Goal: Transaction & Acquisition: Purchase product/service

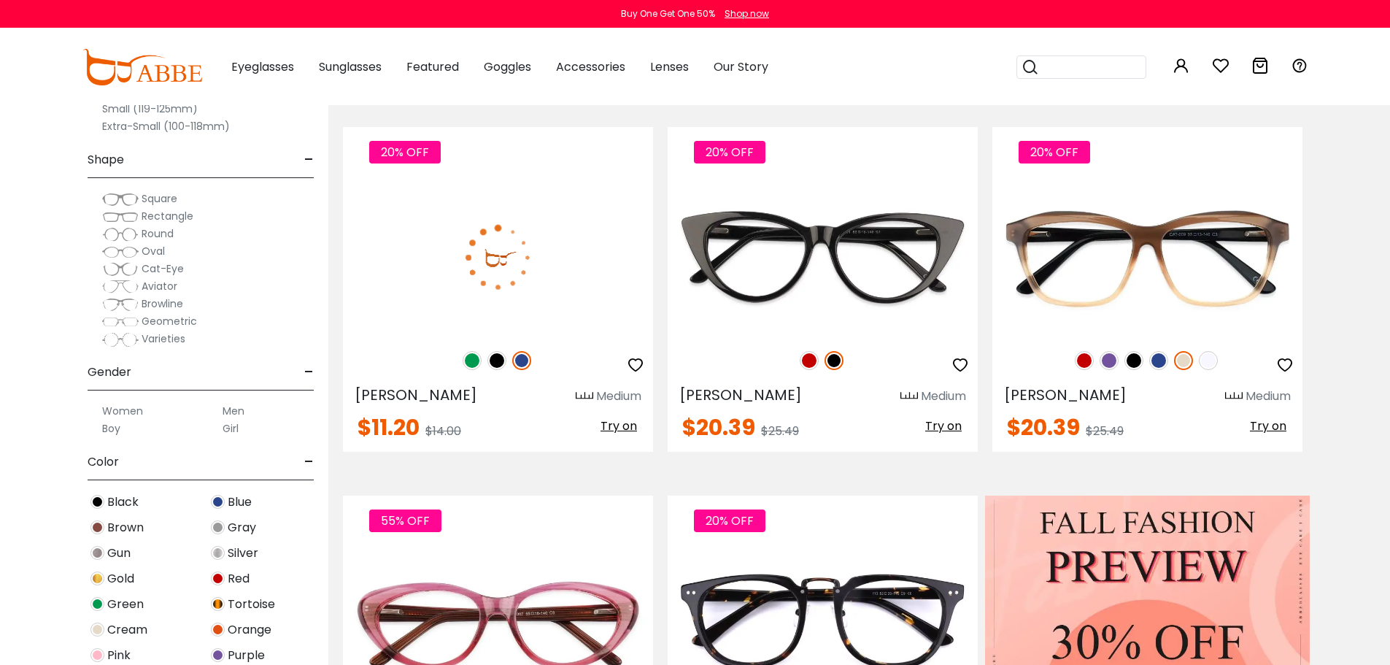
scroll to position [365, 0]
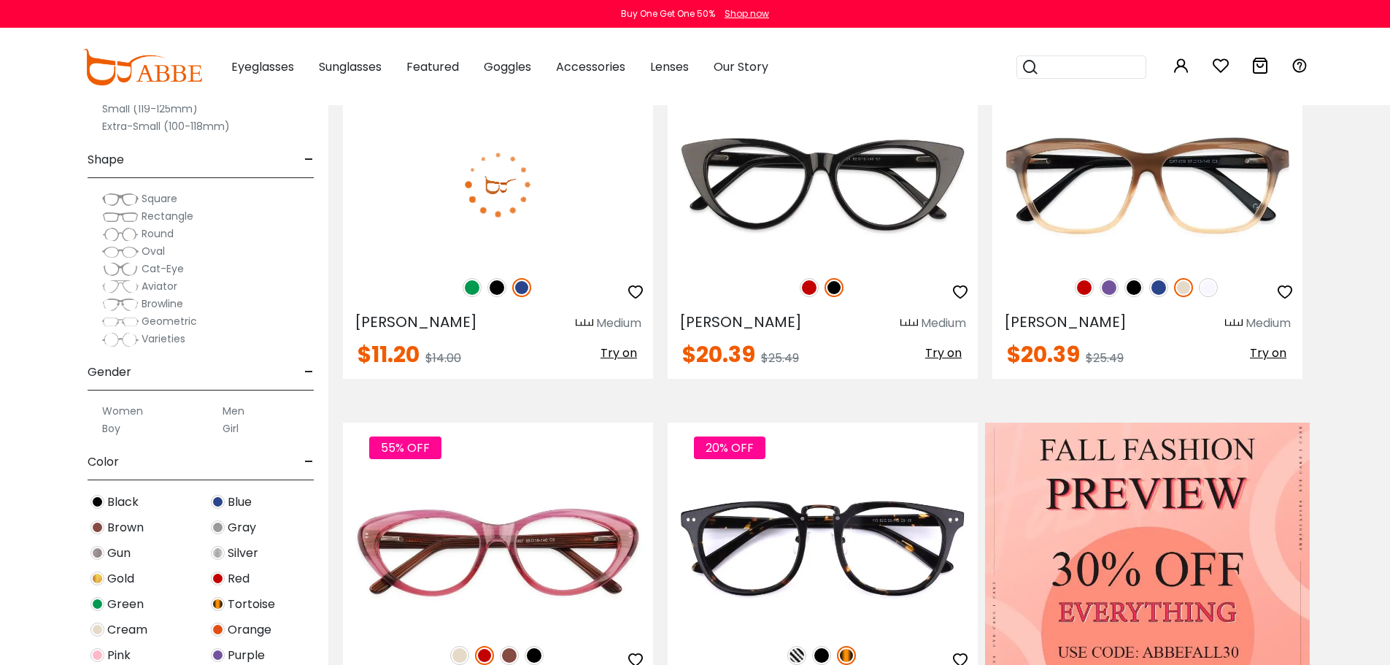
click at [237, 409] on label "Men" at bounding box center [234, 411] width 22 height 18
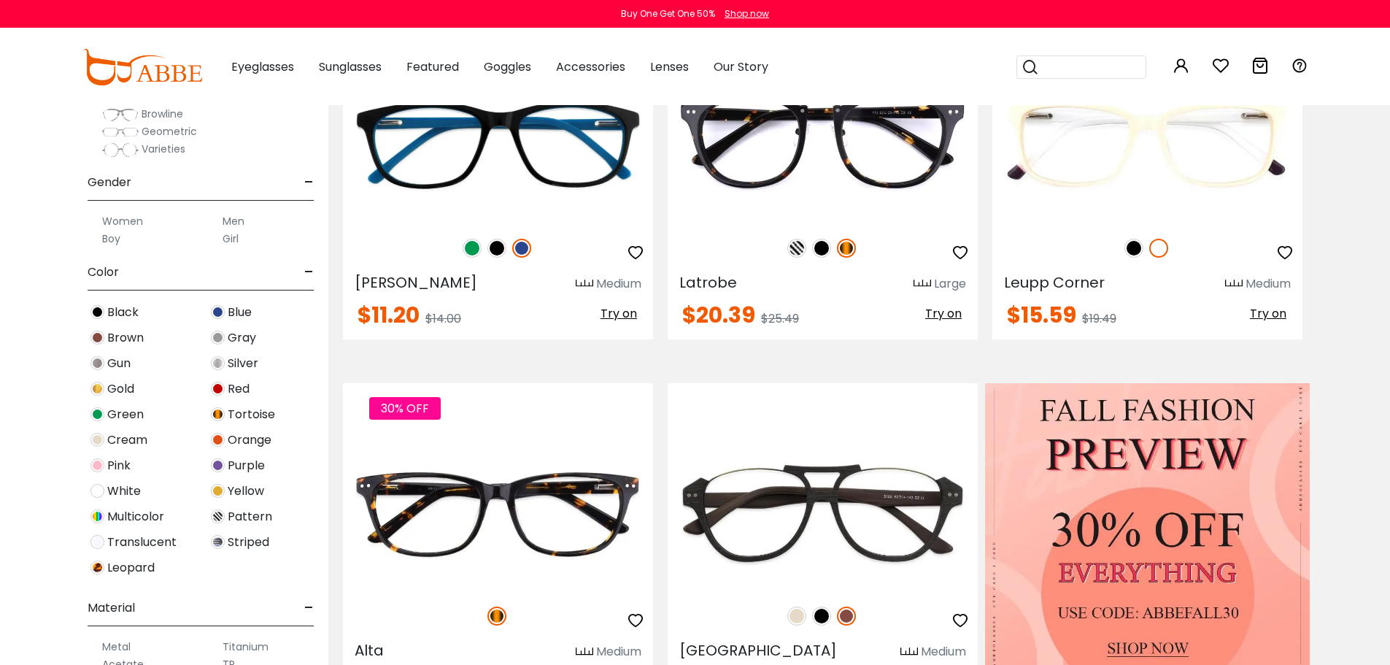
scroll to position [434, 0]
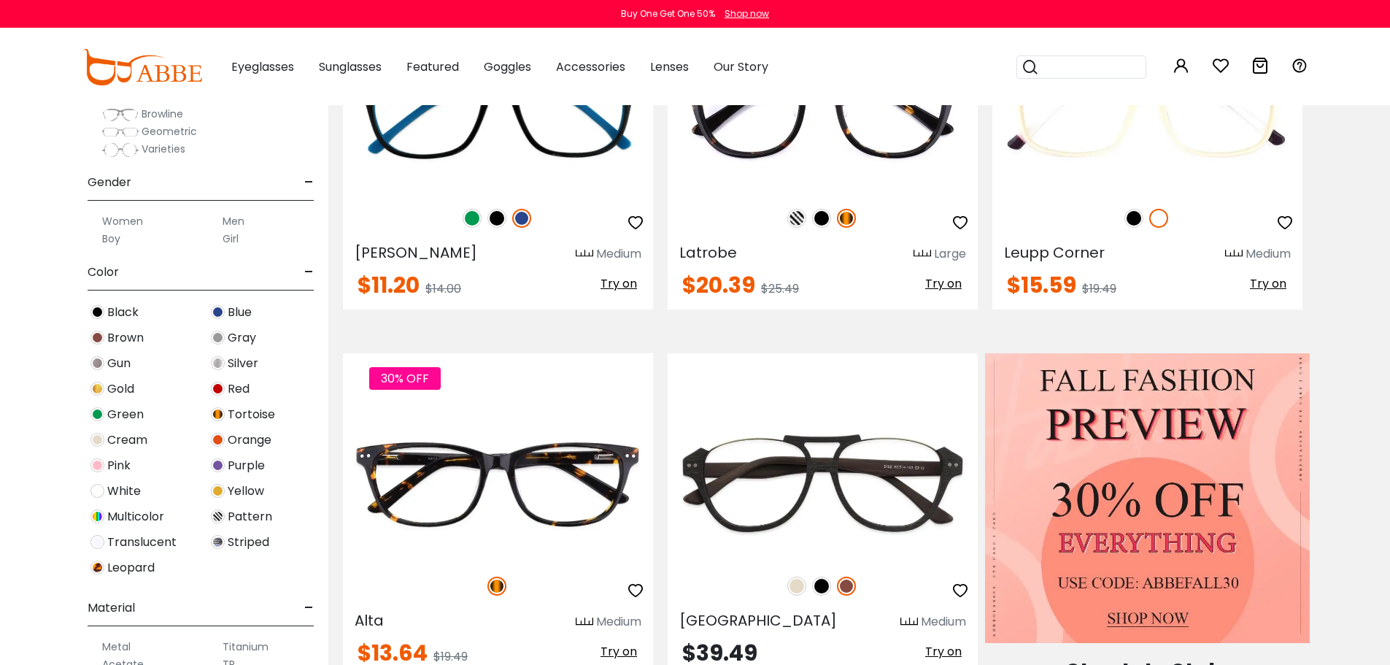
click at [96, 310] on img at bounding box center [98, 312] width 14 height 14
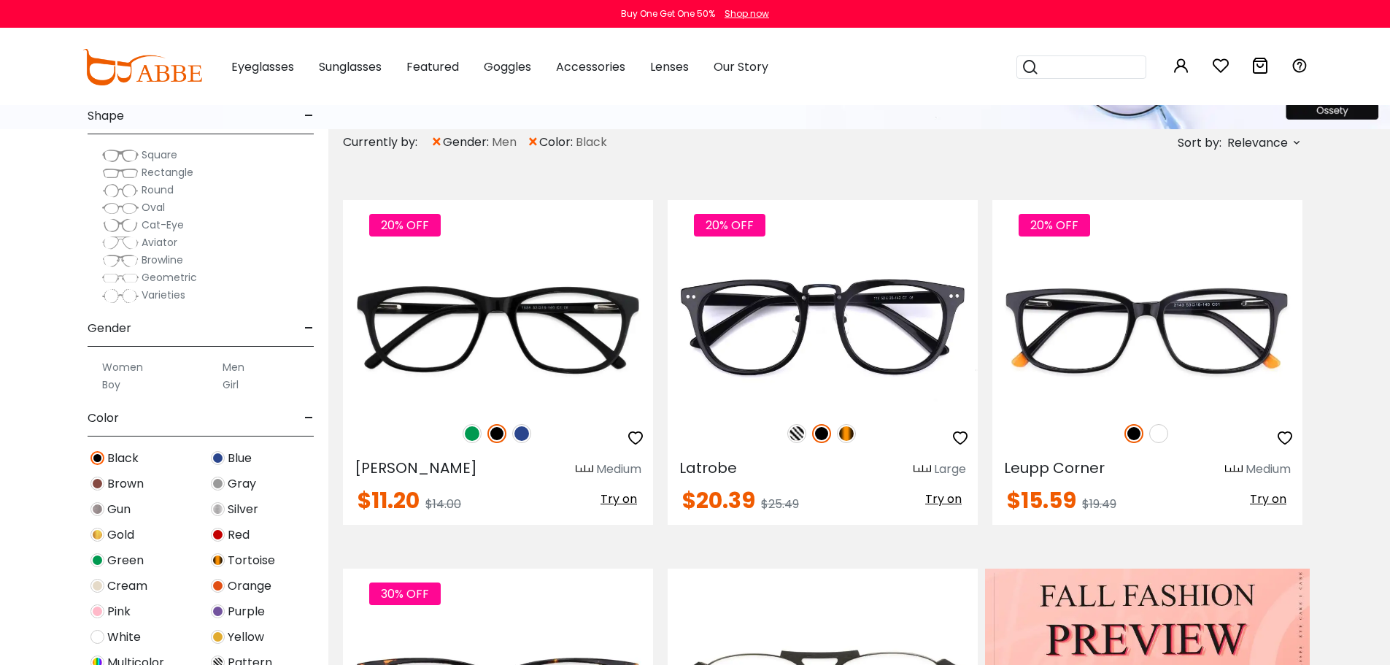
scroll to position [292, 0]
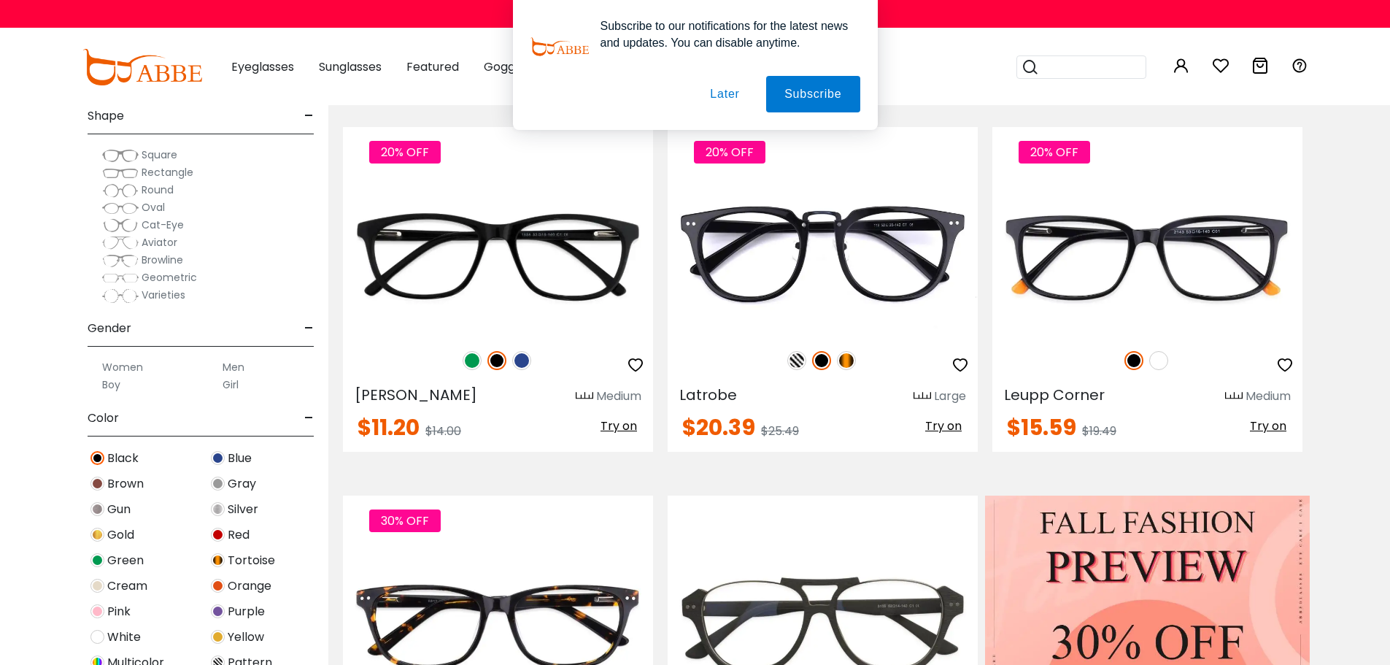
click at [715, 109] on button "Later" at bounding box center [725, 94] width 66 height 36
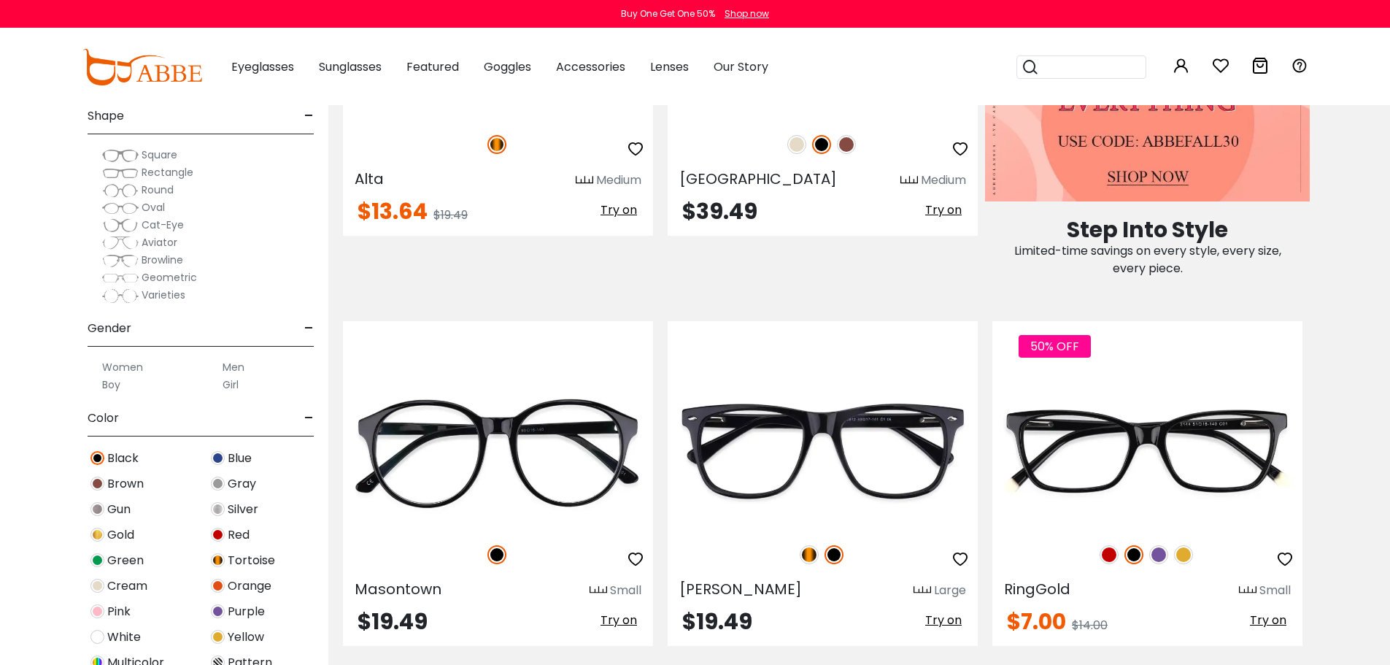
scroll to position [1095, 0]
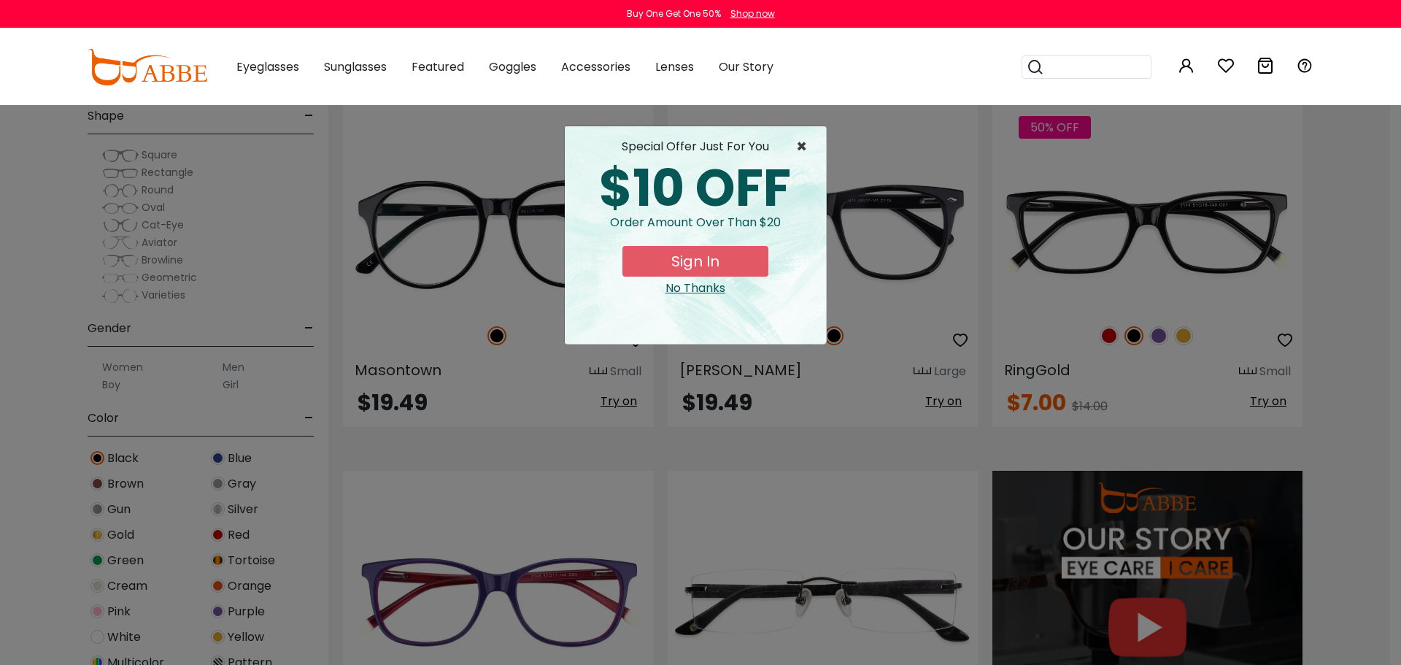
click at [803, 155] on span "×" at bounding box center [805, 147] width 18 height 18
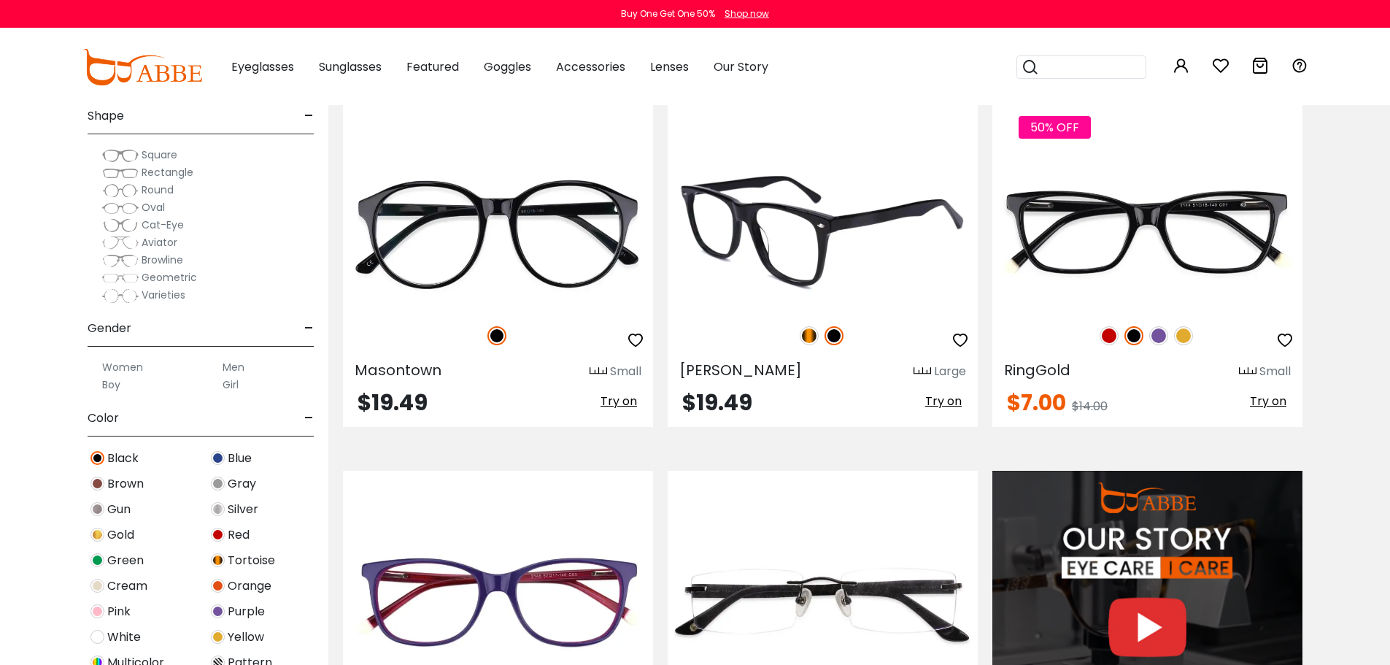
click at [812, 244] on img at bounding box center [823, 232] width 310 height 155
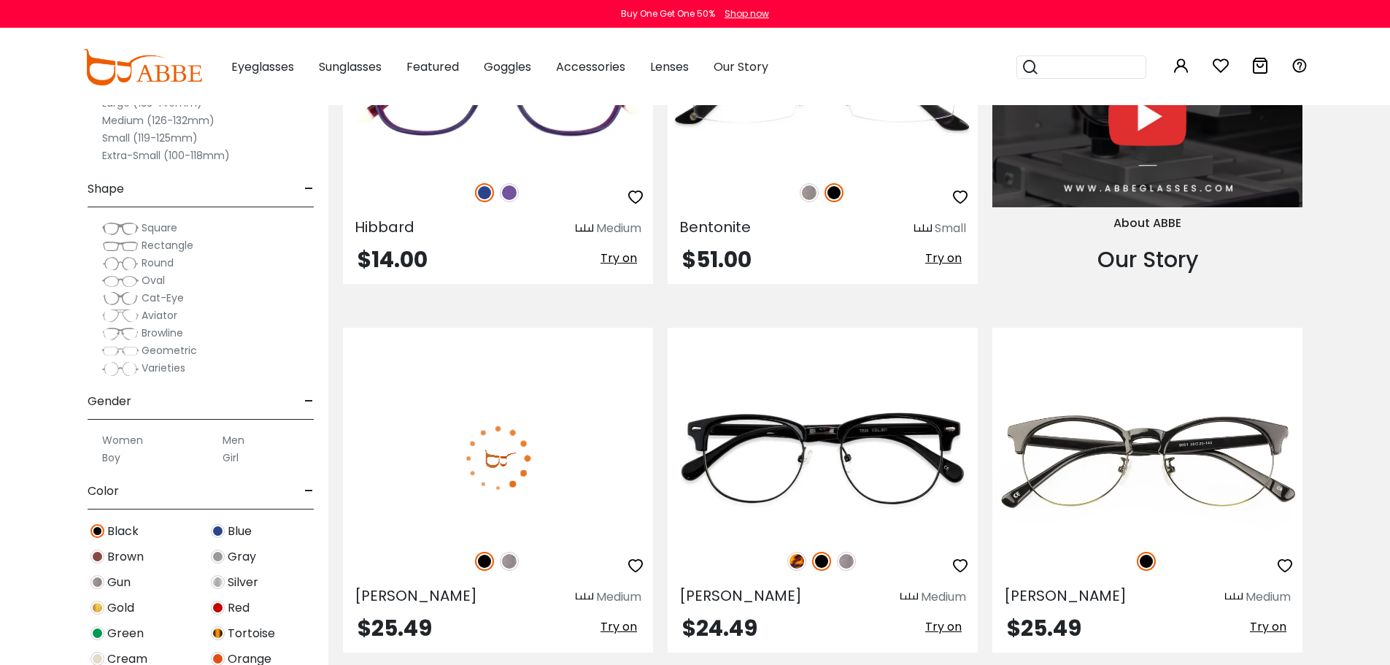
scroll to position [1679, 0]
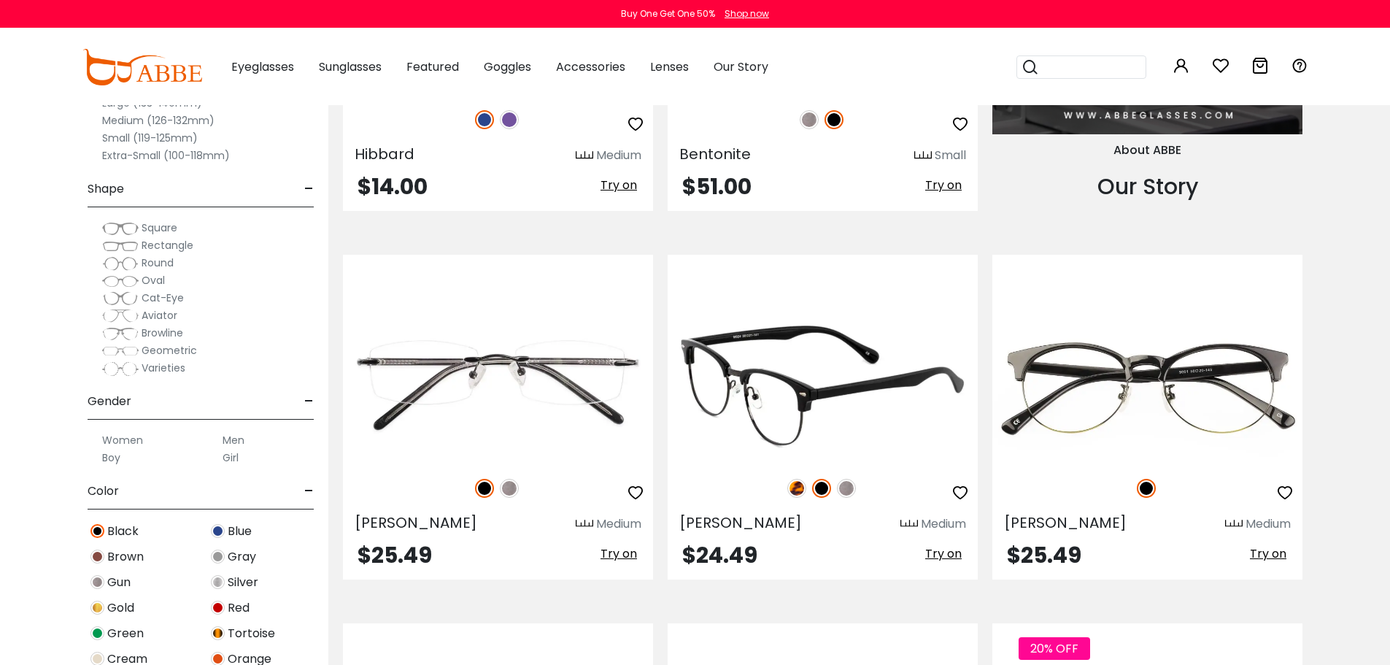
drag, startPoint x: 853, startPoint y: 473, endPoint x: 846, endPoint y: 447, distance: 26.4
click at [853, 469] on div "Chad Medium $24.49 Try on" at bounding box center [823, 417] width 310 height 325
click at [921, 517] on div "Medium" at bounding box center [943, 524] width 45 height 18
click at [855, 371] on img at bounding box center [823, 384] width 310 height 155
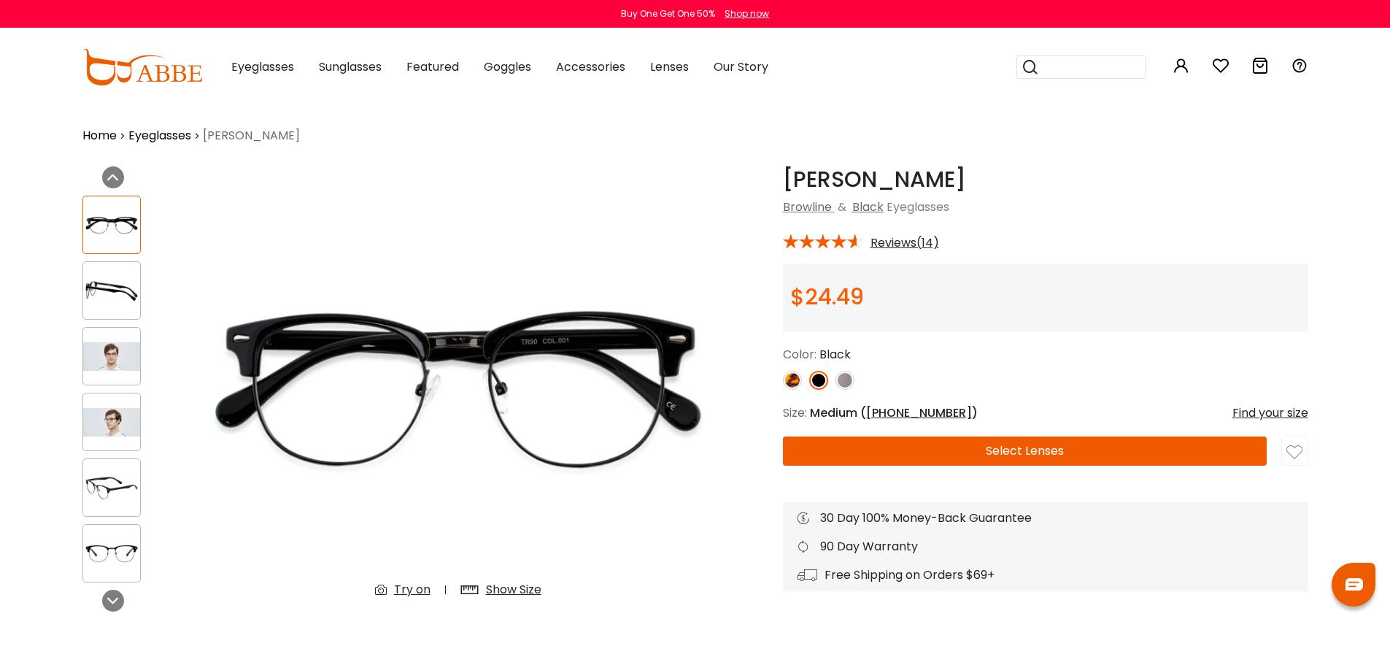
click at [843, 379] on img at bounding box center [845, 380] width 19 height 19
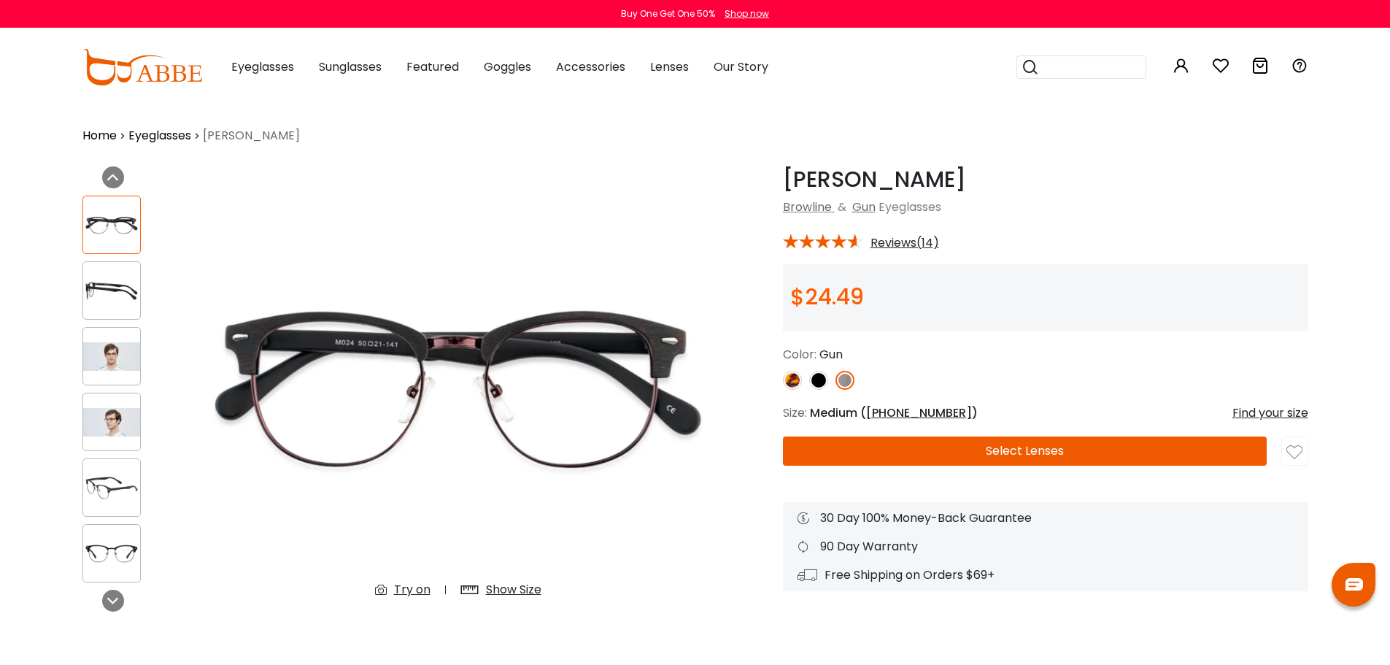
click at [102, 357] on img at bounding box center [111, 356] width 57 height 28
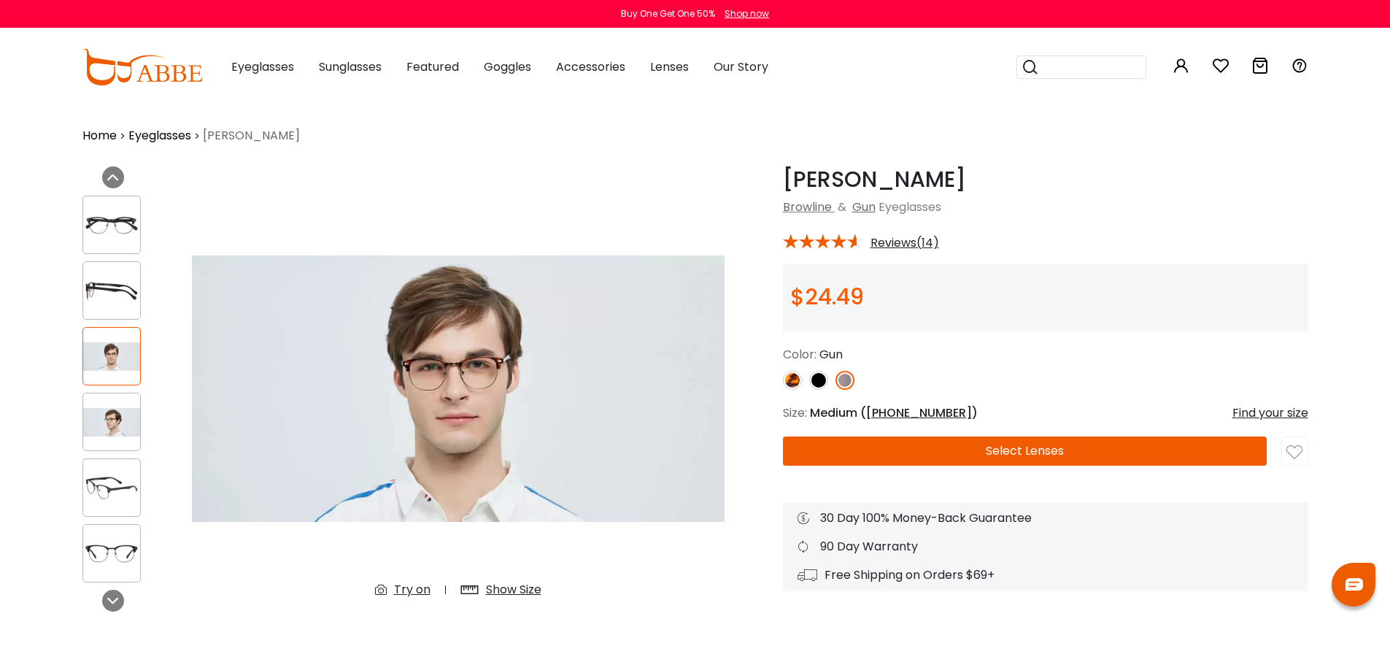
click at [121, 401] on div at bounding box center [111, 422] width 58 height 58
click at [124, 423] on img at bounding box center [111, 422] width 57 height 28
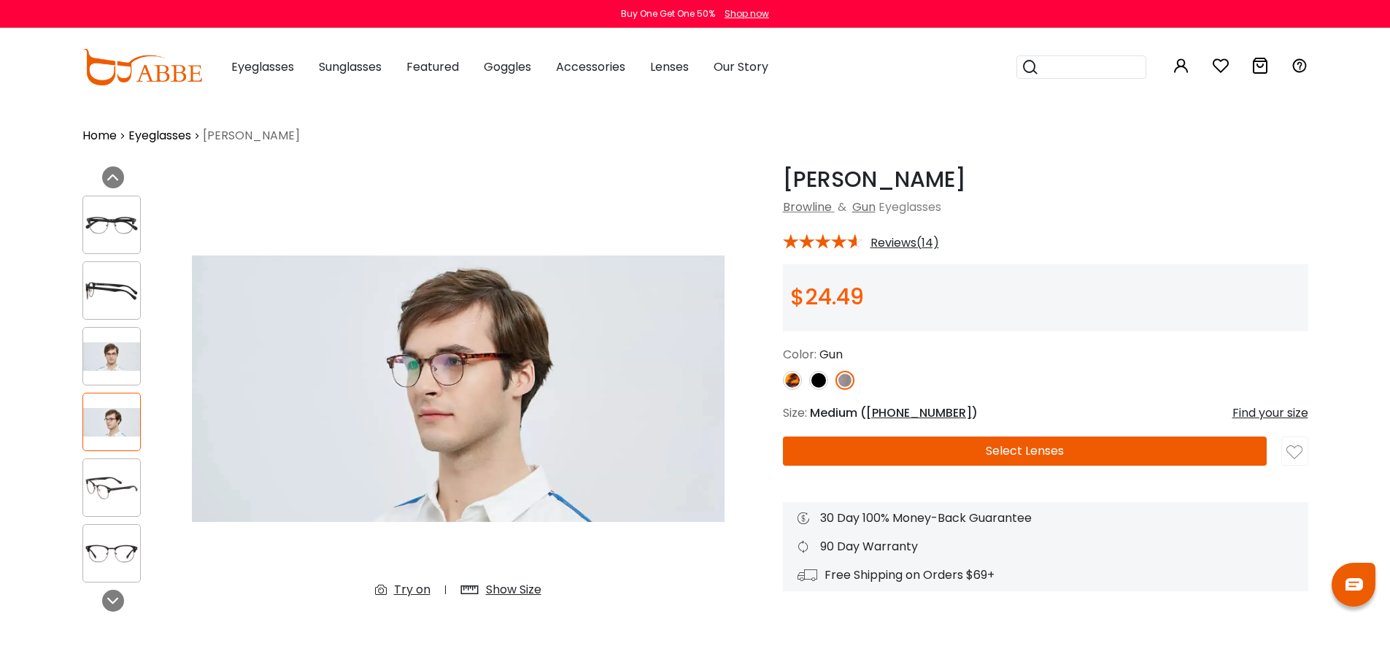
click at [96, 336] on div at bounding box center [111, 356] width 58 height 58
click at [121, 294] on img at bounding box center [111, 291] width 57 height 28
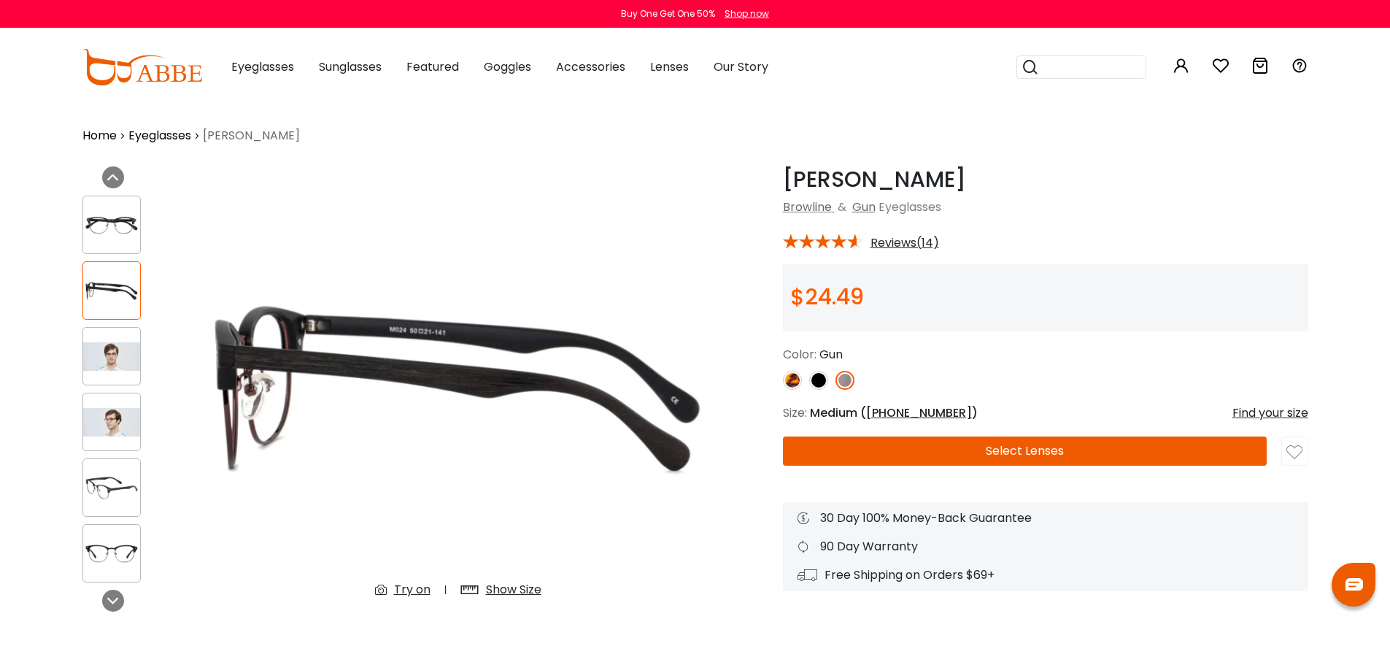
drag, startPoint x: 128, startPoint y: 223, endPoint x: 172, endPoint y: 234, distance: 44.4
click at [128, 223] on img at bounding box center [111, 225] width 57 height 28
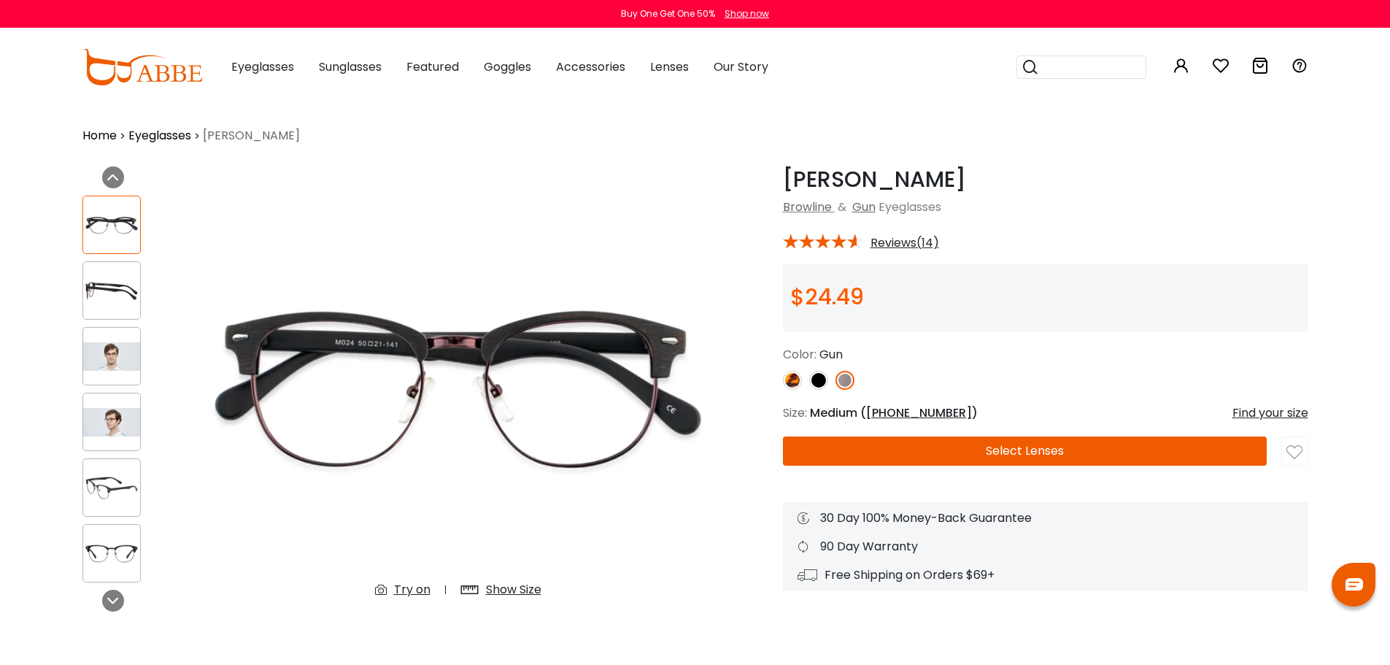
click at [820, 380] on img at bounding box center [818, 380] width 19 height 19
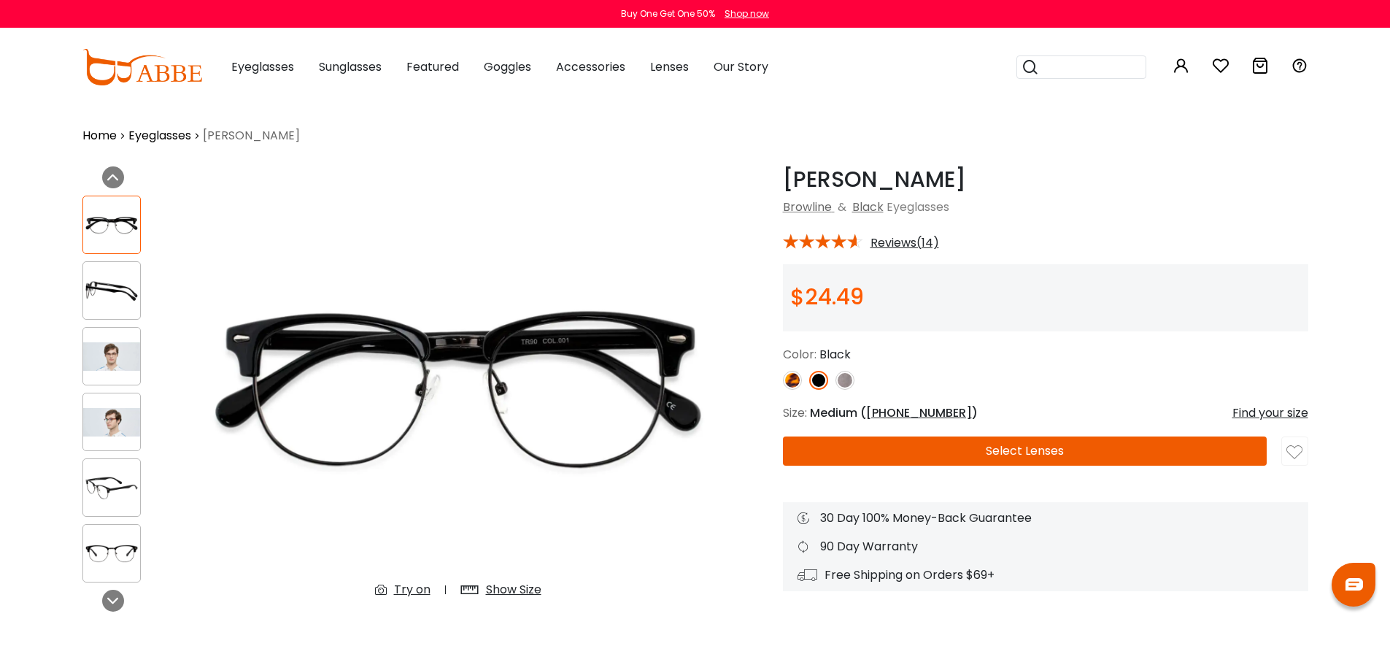
click at [107, 363] on img at bounding box center [111, 356] width 57 height 28
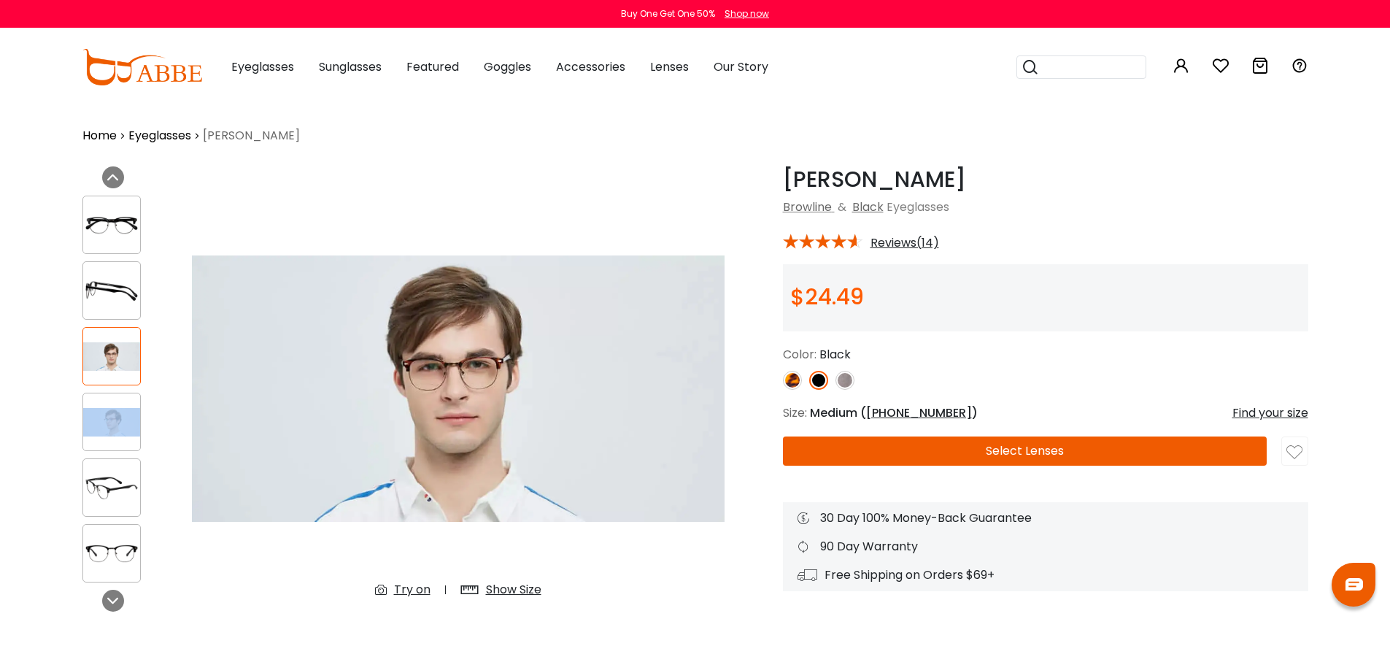
click at [128, 436] on div at bounding box center [111, 422] width 58 height 58
click at [128, 382] on div at bounding box center [111, 356] width 58 height 58
drag, startPoint x: 112, startPoint y: 429, endPoint x: 128, endPoint y: 457, distance: 31.7
click at [113, 429] on img at bounding box center [111, 422] width 57 height 28
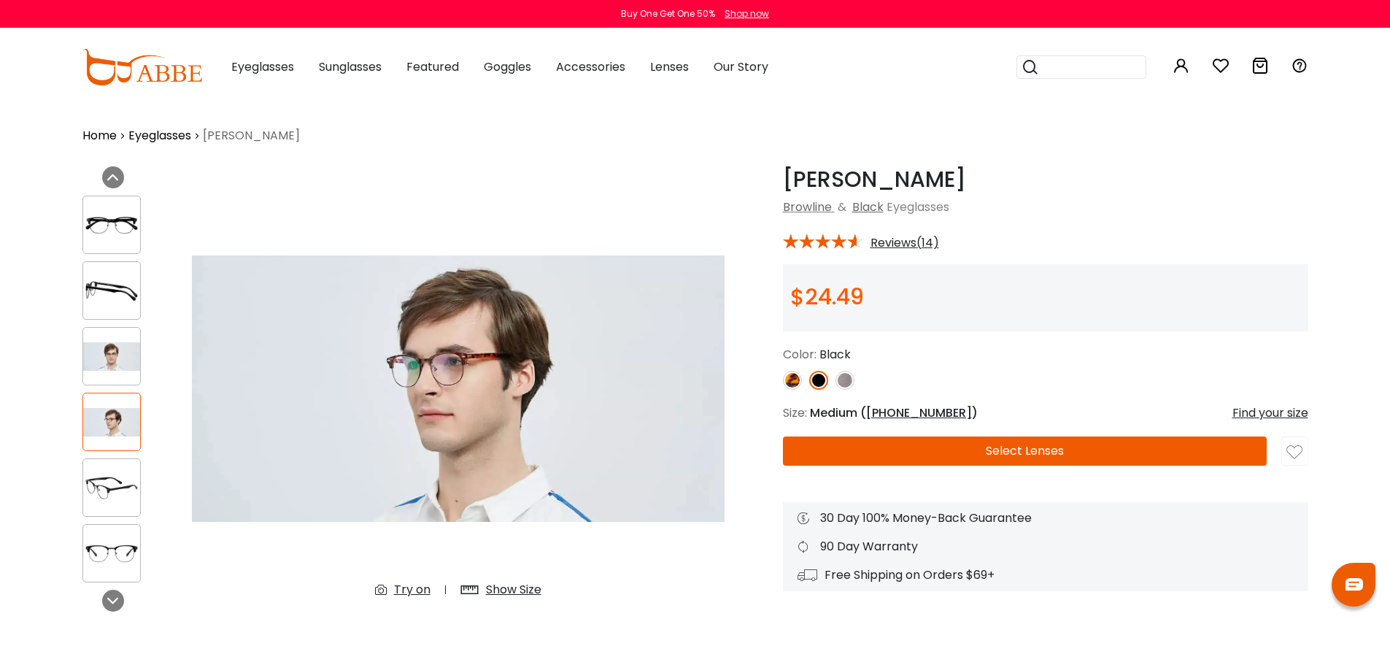
click at [120, 493] on img at bounding box center [111, 488] width 57 height 28
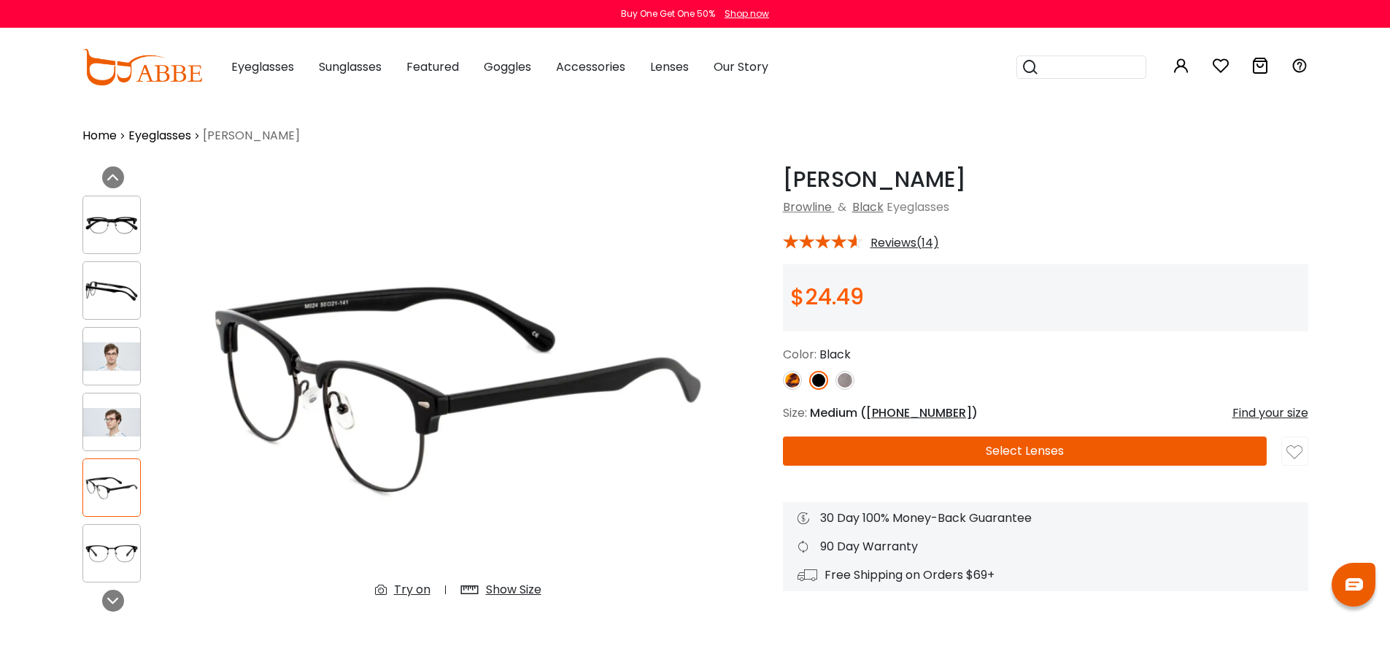
click at [125, 538] on div at bounding box center [111, 553] width 58 height 58
click at [110, 600] on icon at bounding box center [113, 601] width 12 height 12
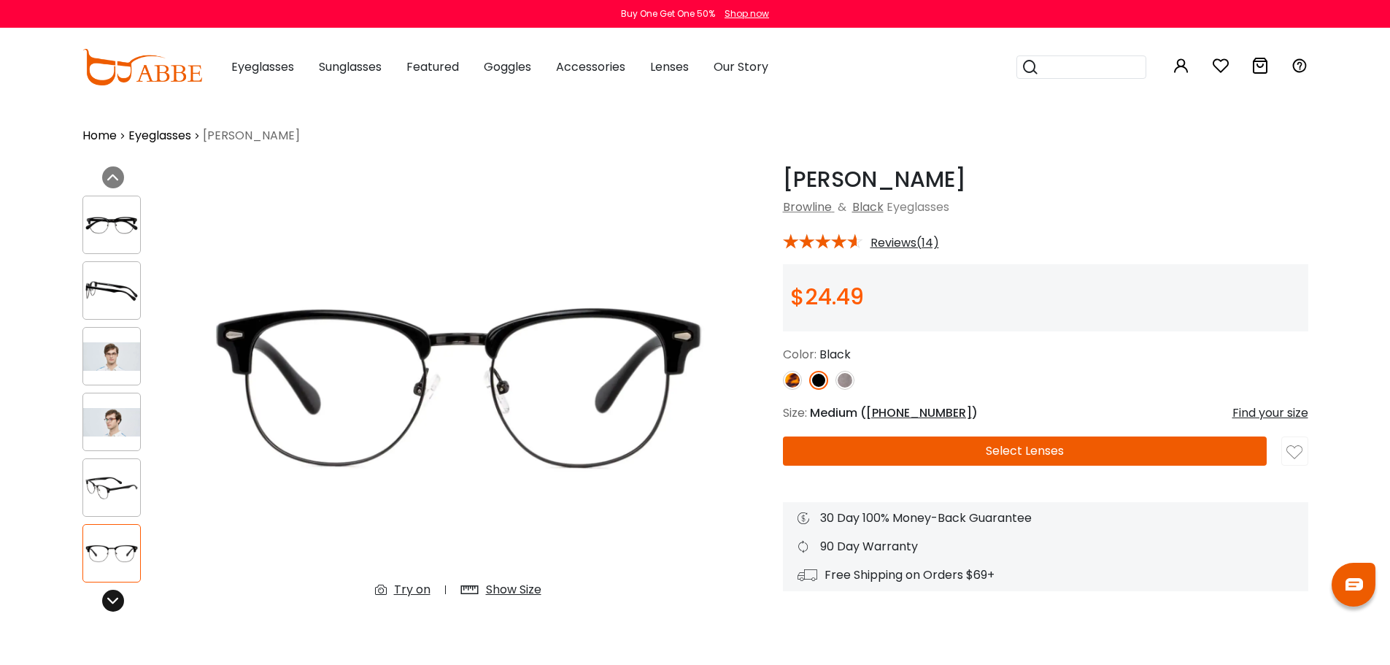
click at [110, 600] on icon at bounding box center [113, 601] width 12 height 12
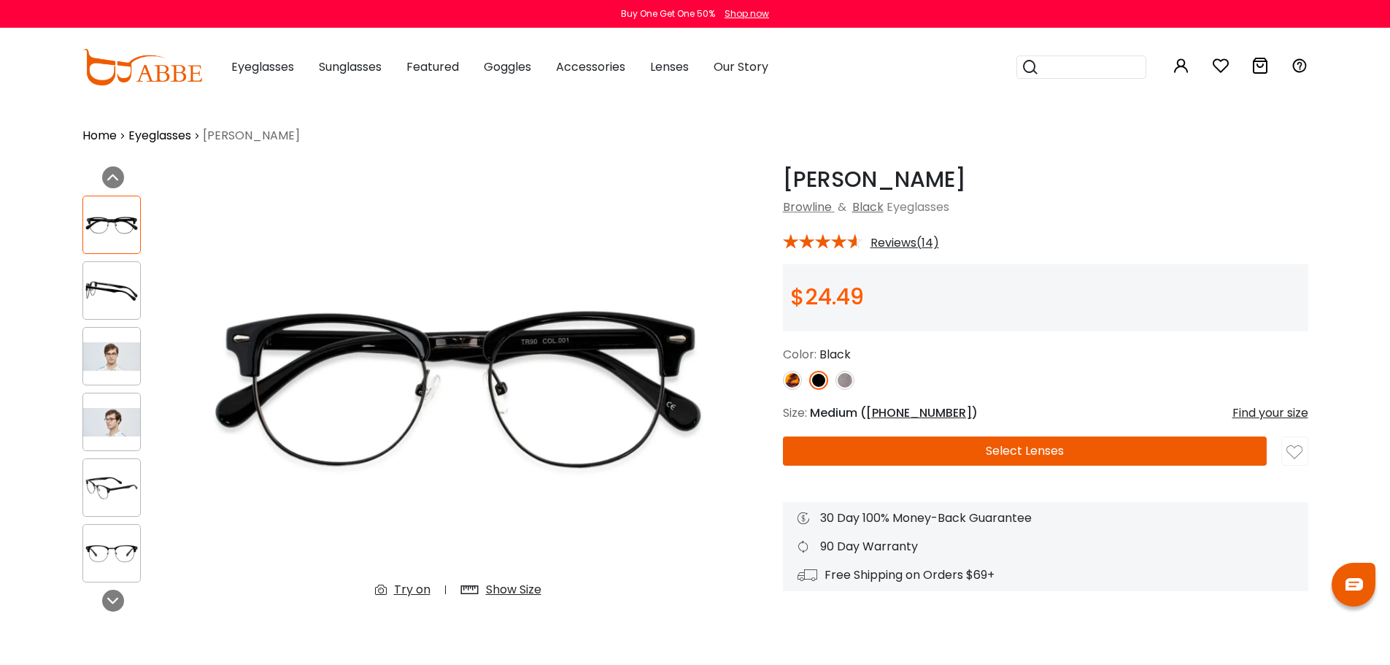
scroll to position [73, 0]
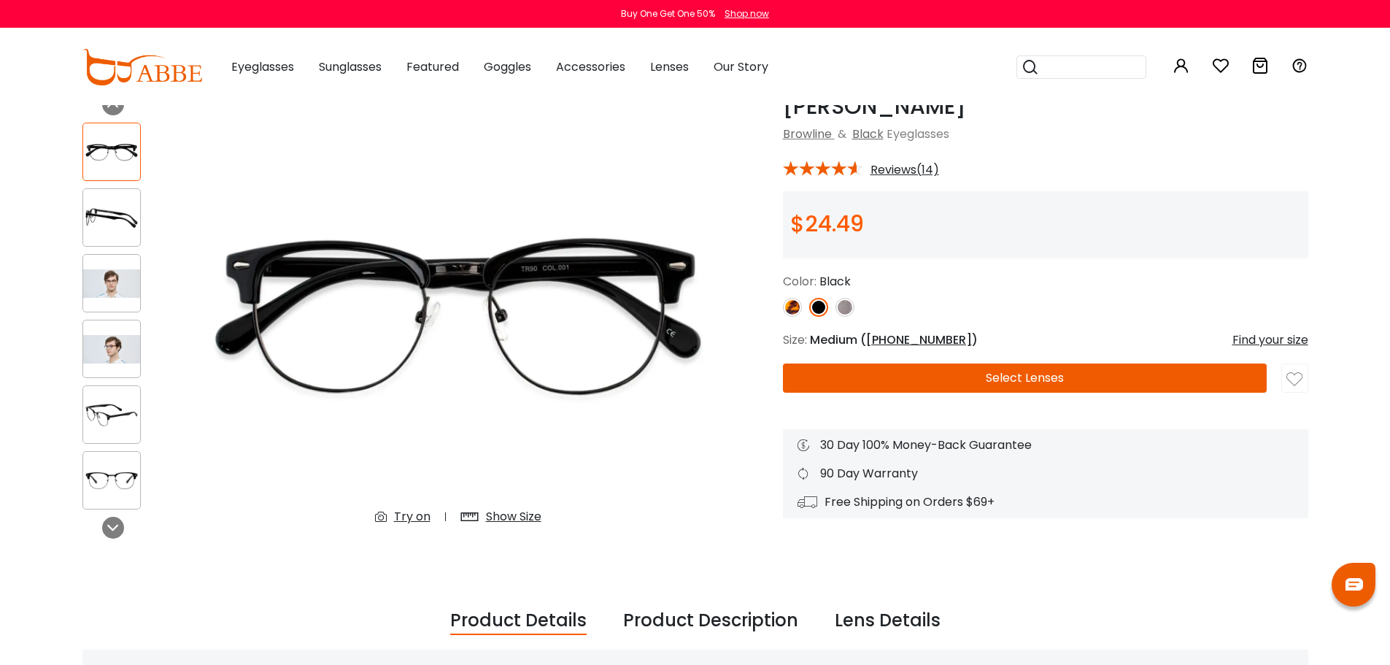
click at [1108, 375] on button "Select Lenses" at bounding box center [1025, 377] width 484 height 29
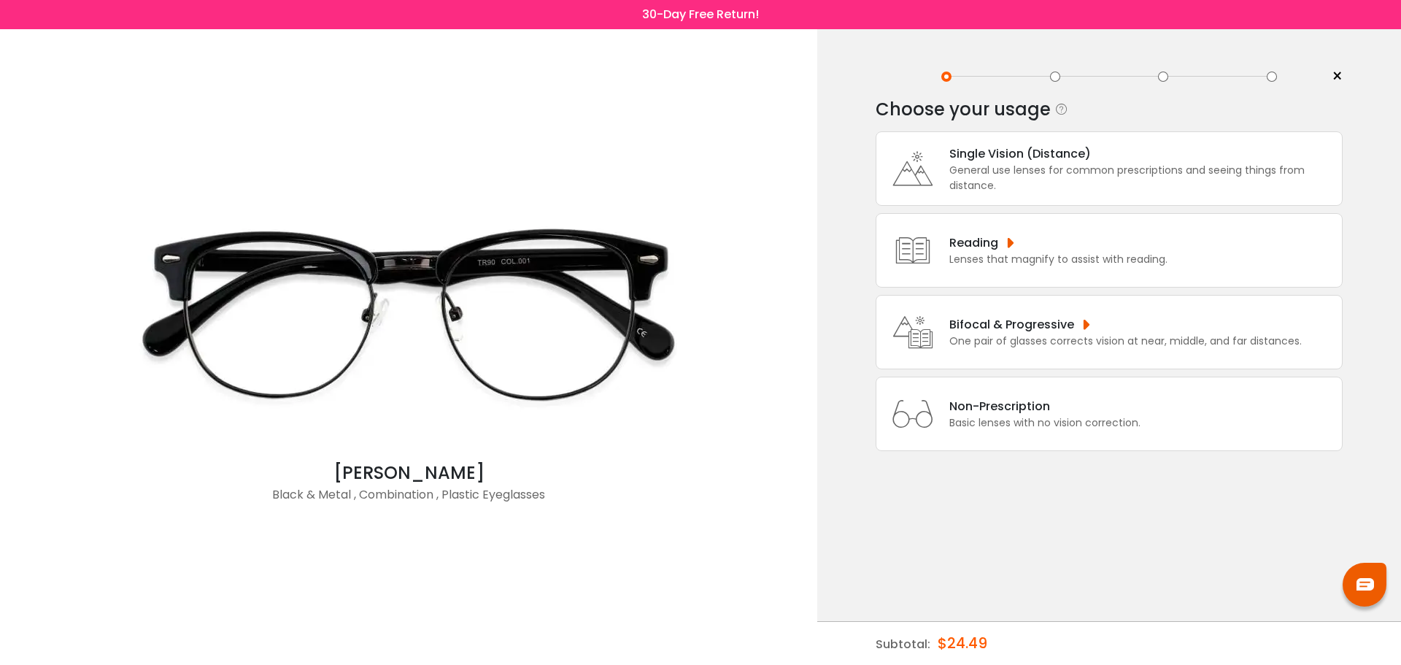
click at [939, 185] on icon at bounding box center [913, 168] width 58 height 58
